Goal: Task Accomplishment & Management: Manage account settings

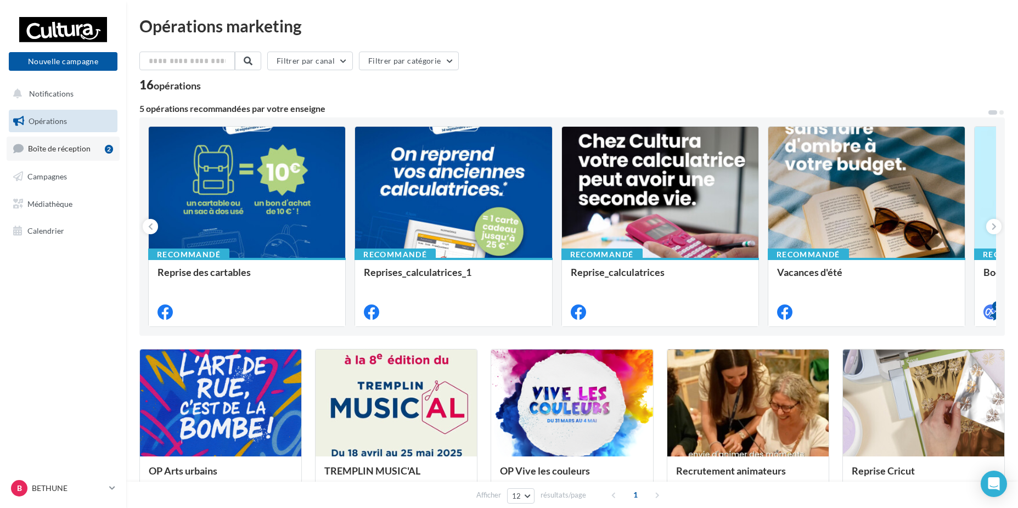
click at [89, 157] on link "Boîte de réception 2" at bounding box center [63, 149] width 113 height 24
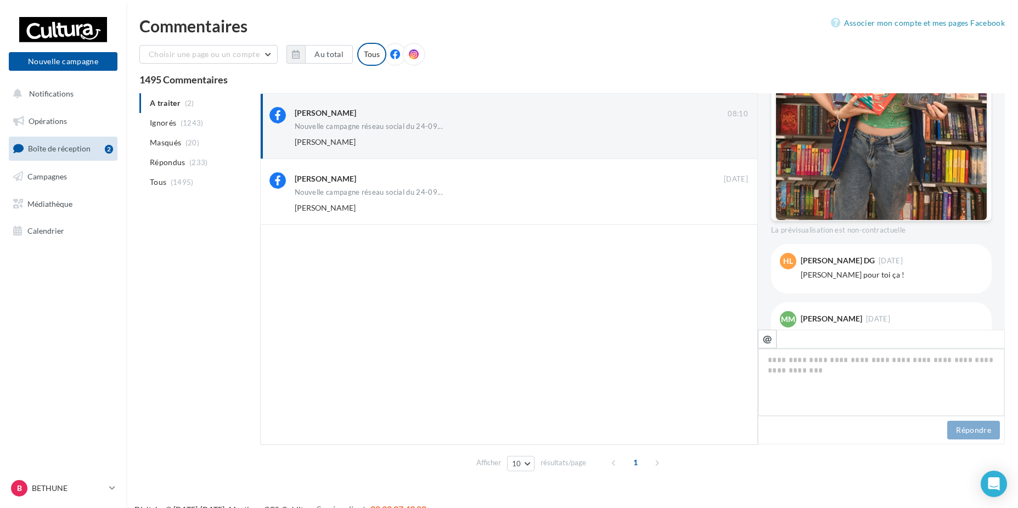
scroll to position [451, 0]
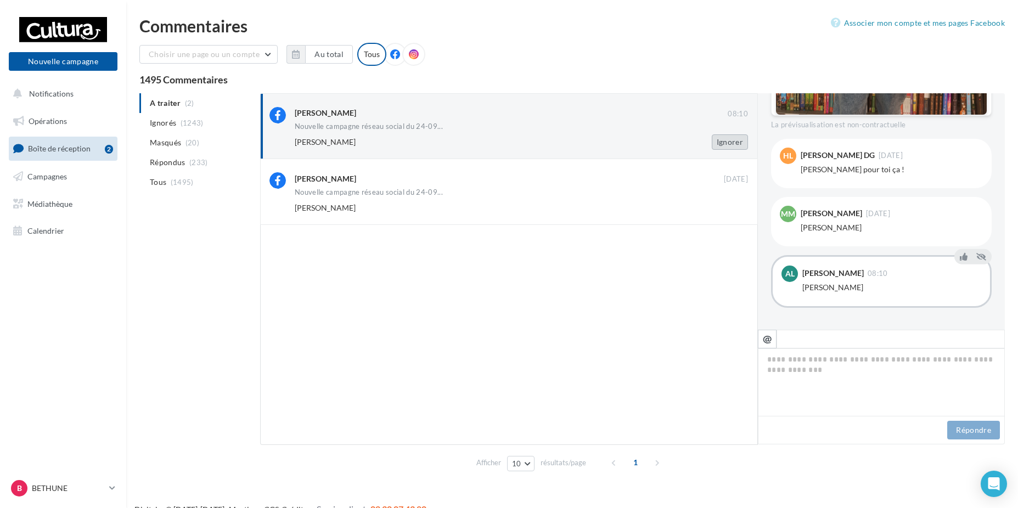
click at [725, 148] on button "Ignorer" at bounding box center [730, 141] width 36 height 15
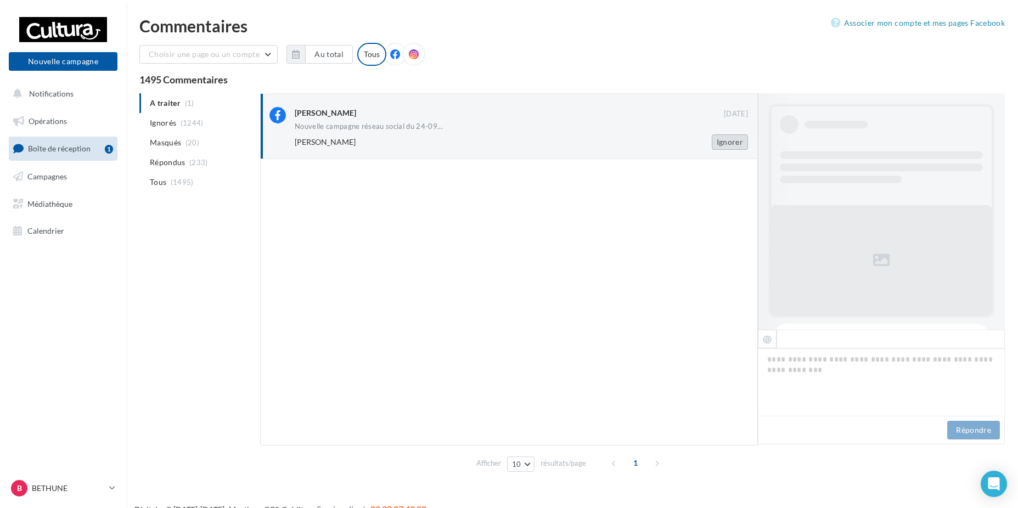
click at [737, 145] on button "Ignorer" at bounding box center [730, 141] width 36 height 15
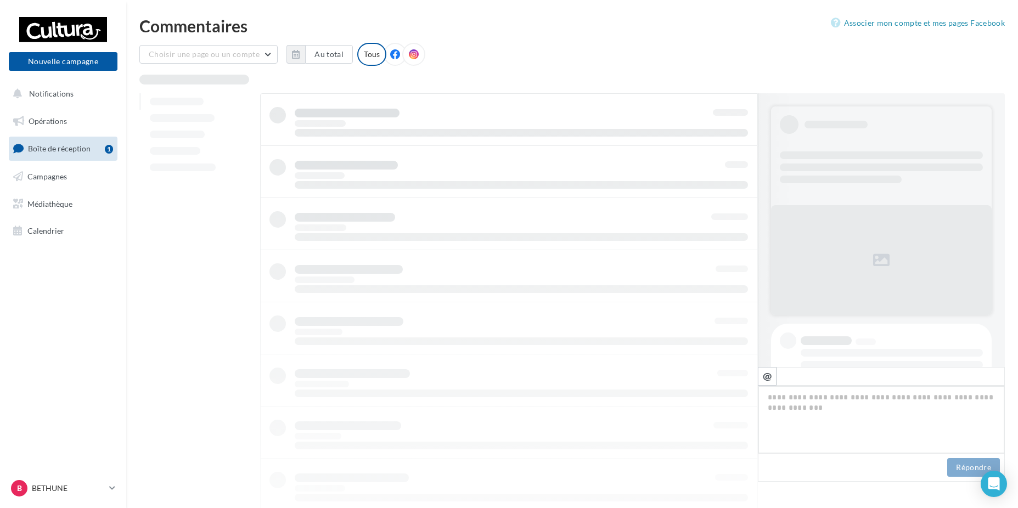
scroll to position [110, 0]
